Goal: Transaction & Acquisition: Download file/media

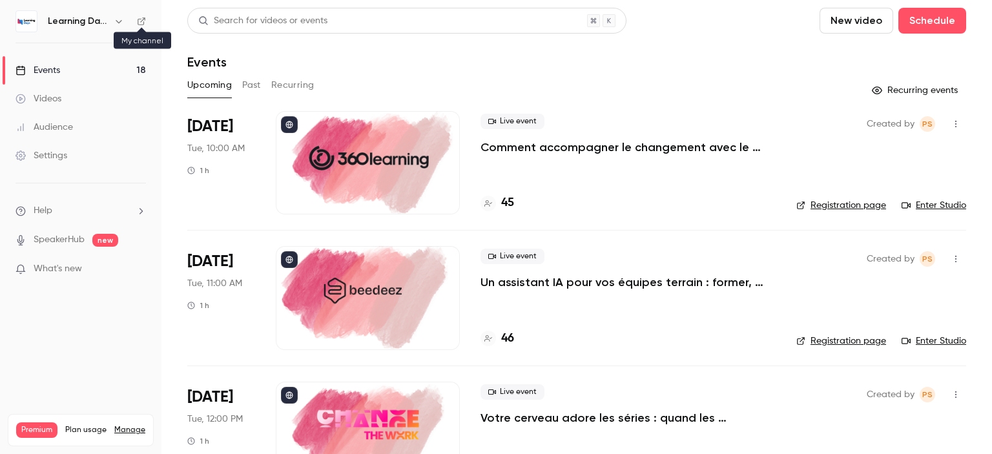
click at [138, 20] on icon at bounding box center [141, 21] width 9 height 9
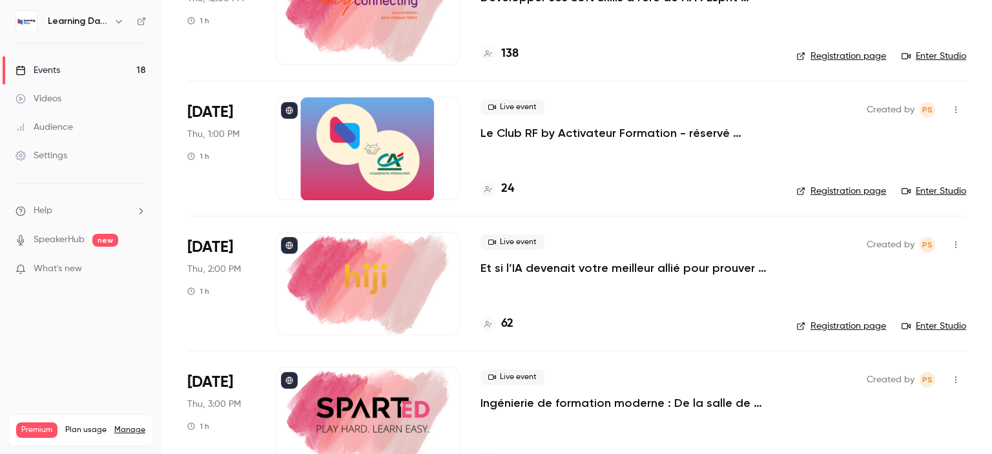
scroll to position [2080, 0]
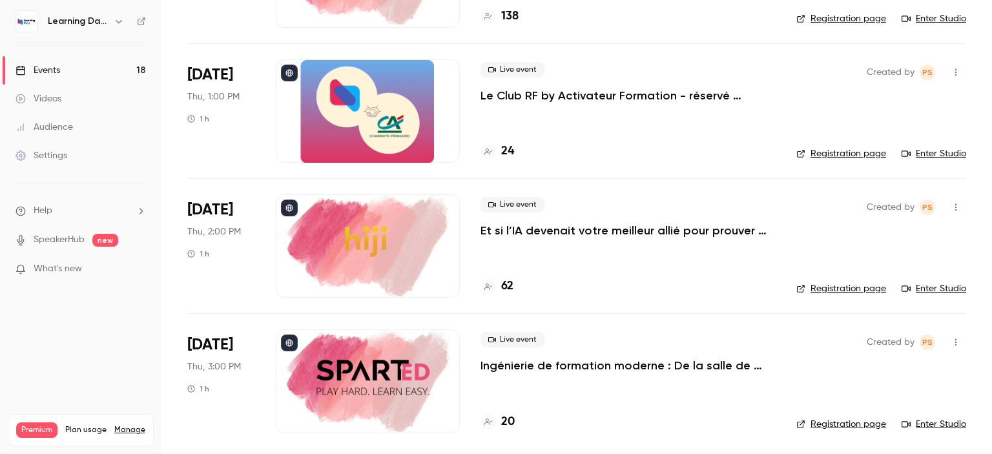
click at [635, 361] on p "Ingénierie de formation moderne : De la salle de classe au flux de travail, con…" at bounding box center [628, 366] width 295 height 16
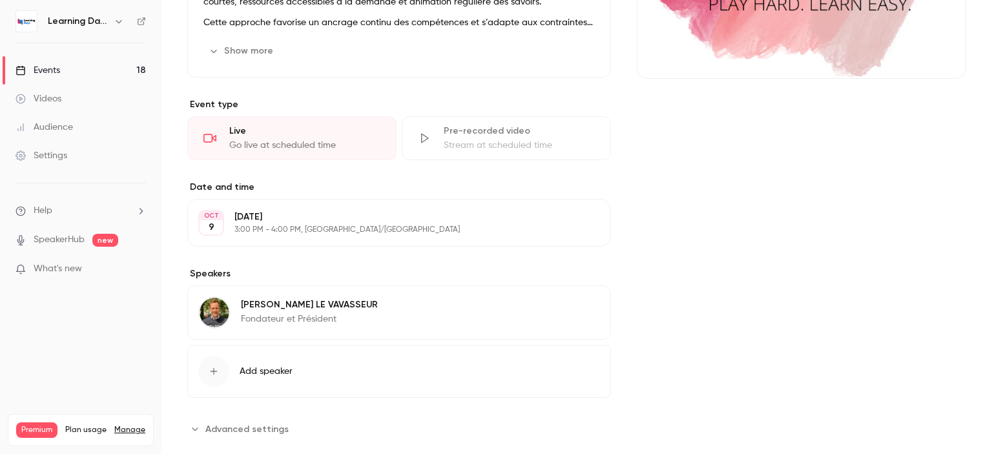
scroll to position [261, 0]
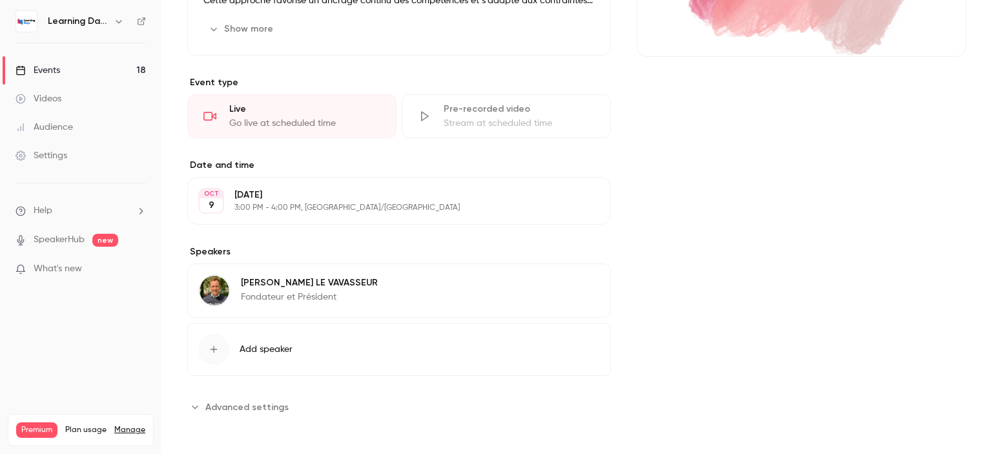
click at [282, 407] on span "Advanced settings" at bounding box center [246, 408] width 83 height 14
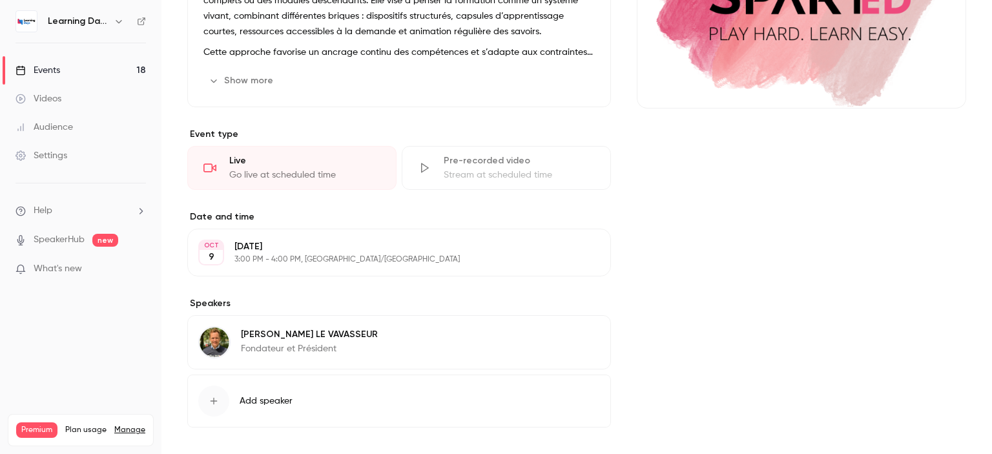
scroll to position [205, 0]
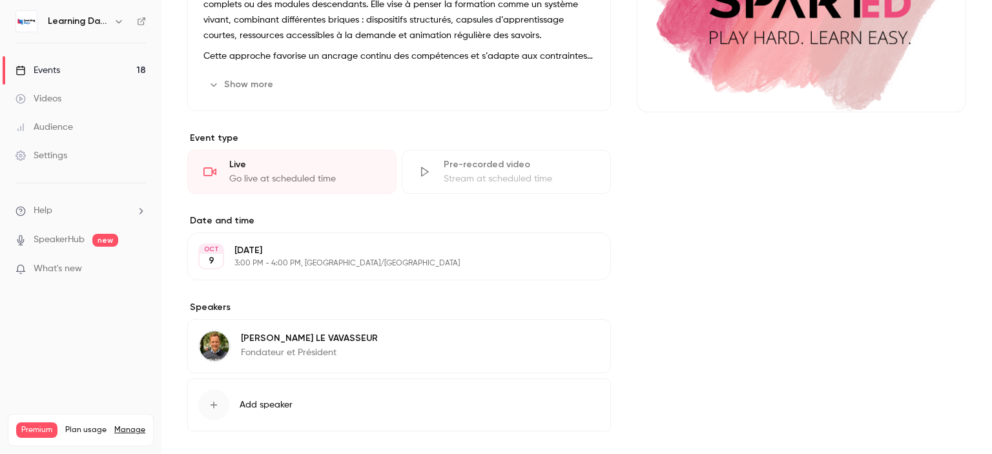
click at [481, 345] on div "[PERSON_NAME] LE VAVASSEUR Fondateur et Président Edit" at bounding box center [399, 346] width 424 height 54
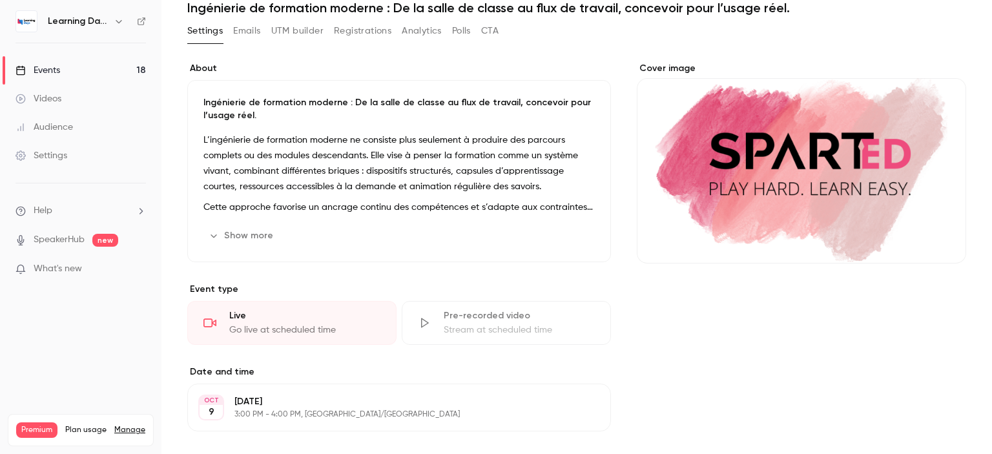
scroll to position [50, 0]
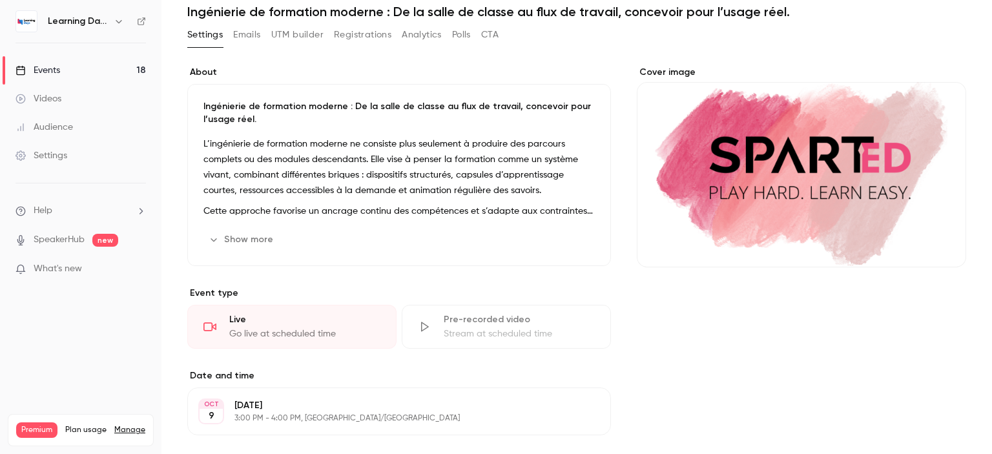
click at [258, 229] on button "Show more" at bounding box center [242, 239] width 78 height 21
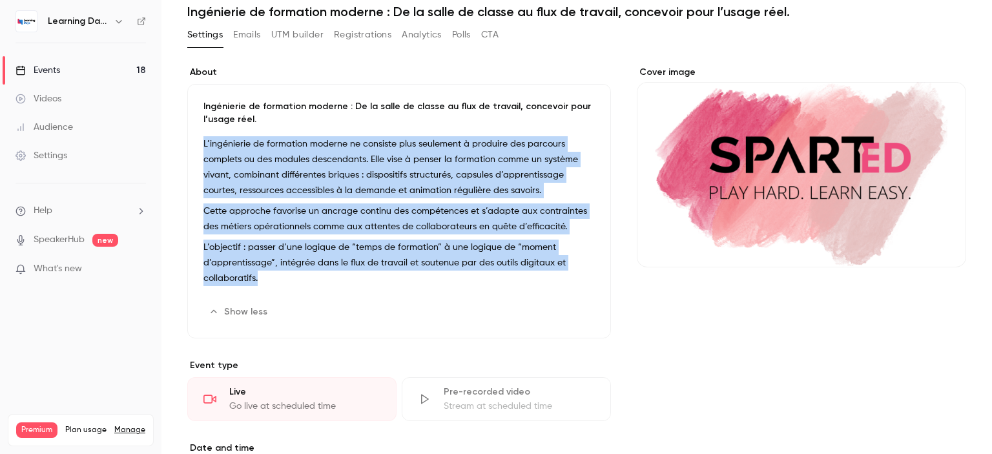
drag, startPoint x: 202, startPoint y: 143, endPoint x: 328, endPoint y: 287, distance: 190.9
click at [328, 287] on div "Ingénierie de formation moderne : De la salle de classe au flux de travail, con…" at bounding box center [399, 211] width 424 height 255
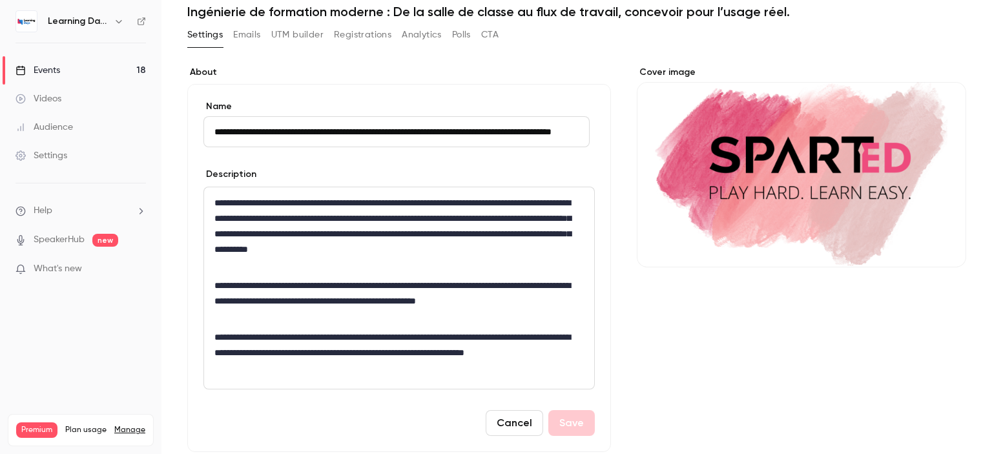
scroll to position [0, 0]
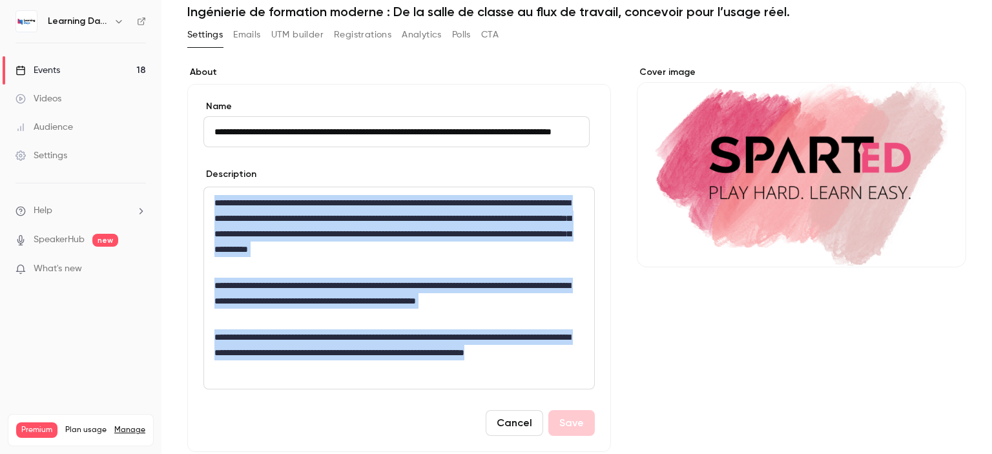
drag, startPoint x: 289, startPoint y: 384, endPoint x: 194, endPoint y: 195, distance: 211.5
click at [194, 195] on div "**********" at bounding box center [399, 268] width 424 height 368
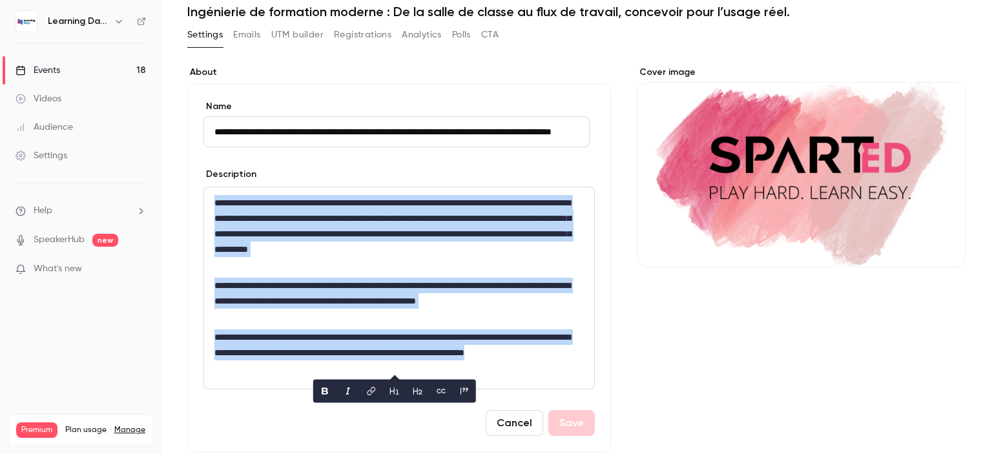
copy div "**********"
click at [54, 73] on div "Events" at bounding box center [38, 70] width 45 height 13
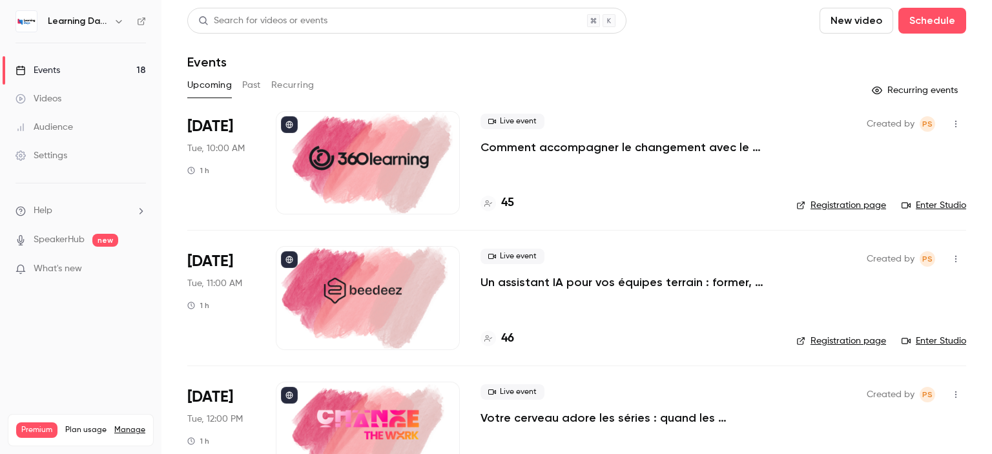
click at [514, 204] on h4 "45" at bounding box center [507, 202] width 13 height 17
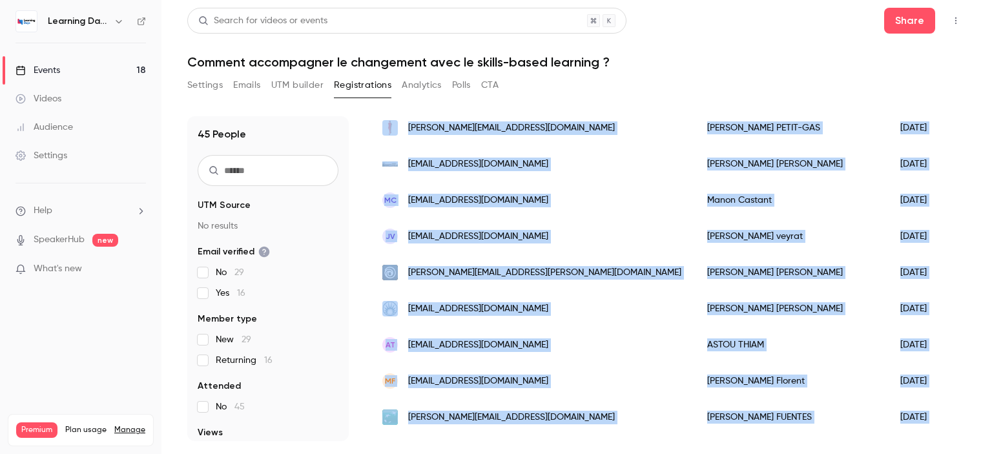
scroll to position [1435, 0]
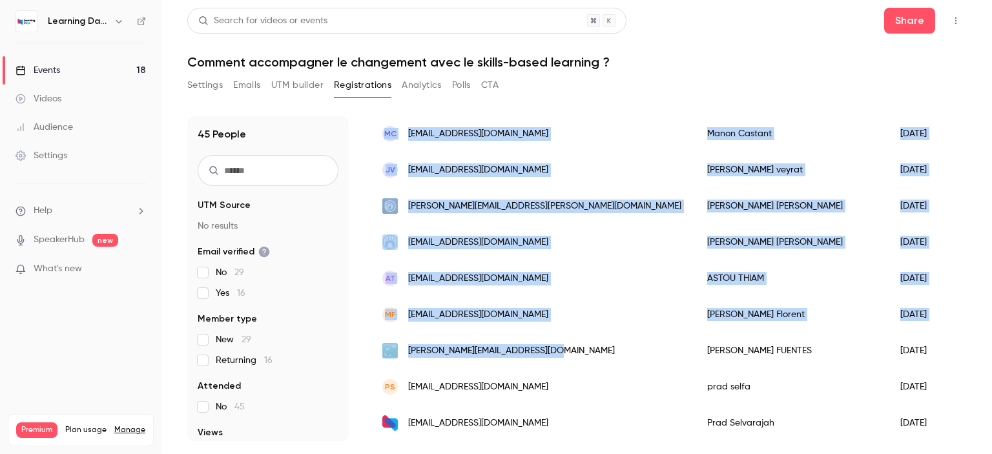
drag, startPoint x: 369, startPoint y: 252, endPoint x: 597, endPoint y: 344, distance: 246.0
click at [597, 344] on div "45 People UTM Source No results Email verified No 29 Yes 16 Member type New 29 …" at bounding box center [576, 278] width 779 height 325
copy div "Lorem Ipsu Dolo sita Consec adip Elitsedd Eiusm Tempori utla Etdol magnaa Eni a…"
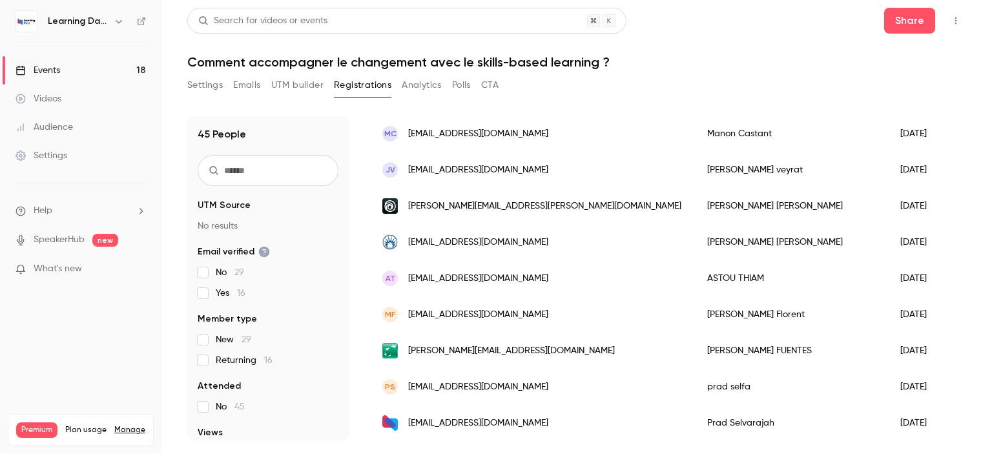
click at [685, 79] on div "Settings Emails UTM builder Registrations Analytics Polls CTA" at bounding box center [576, 88] width 779 height 26
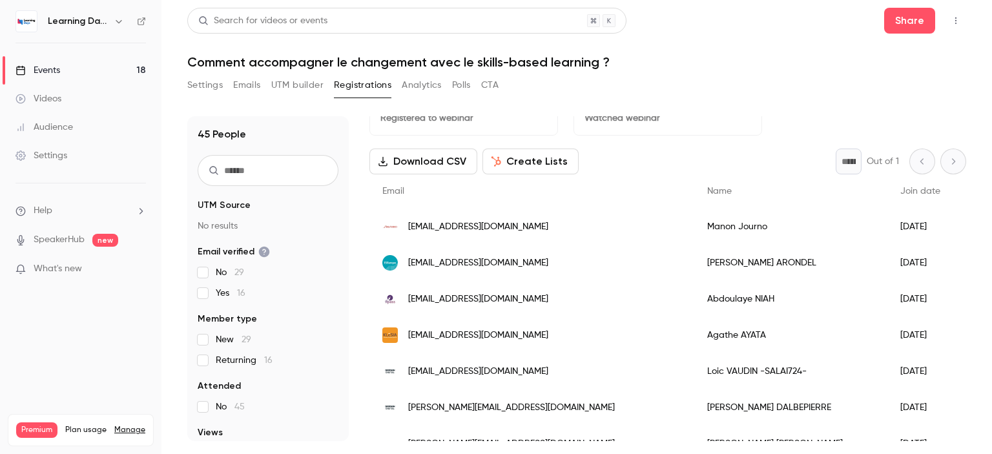
scroll to position [0, 0]
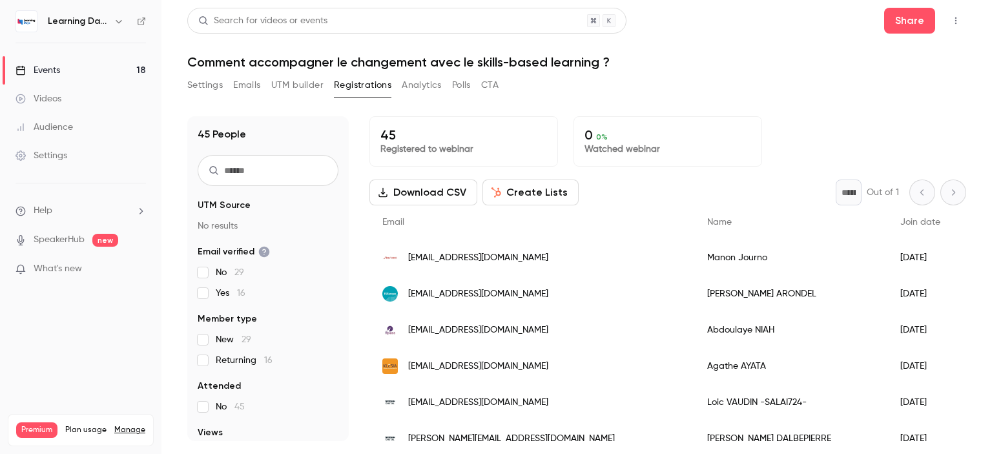
click at [434, 196] on button "Download CSV" at bounding box center [424, 193] width 108 height 26
